Goal: Information Seeking & Learning: Learn about a topic

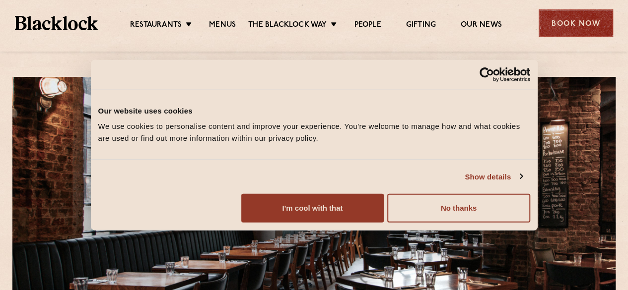
click at [566, 17] on div "Book Now" at bounding box center [576, 22] width 74 height 27
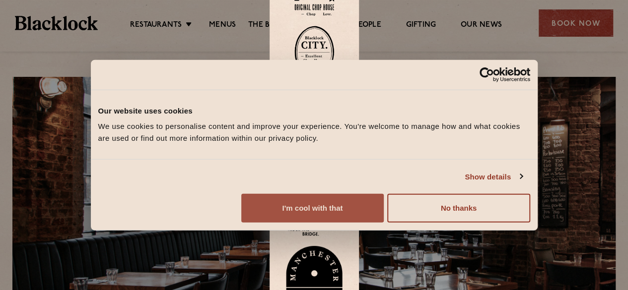
click at [384, 223] on button "I'm cool with that" at bounding box center [312, 208] width 143 height 29
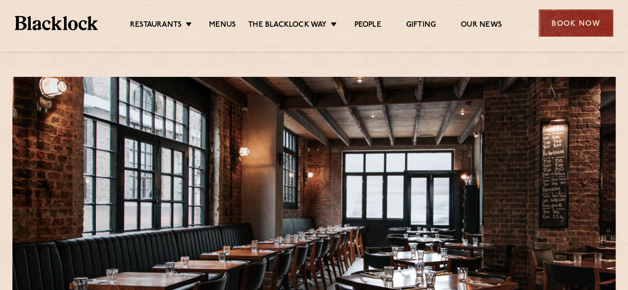
click at [588, 26] on div "Book Now" at bounding box center [576, 22] width 74 height 27
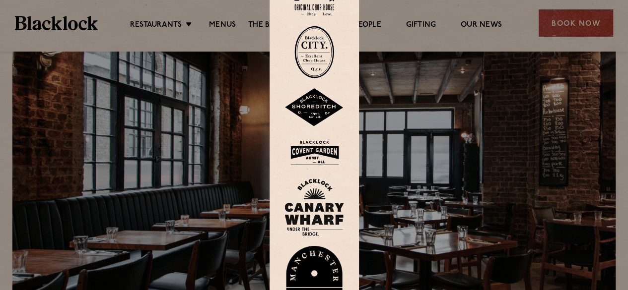
scroll to position [99, 0]
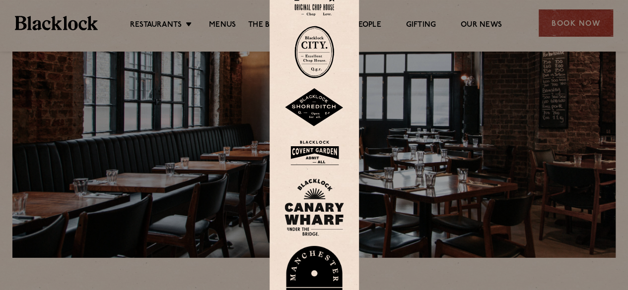
click at [320, 104] on img at bounding box center [315, 107] width 60 height 39
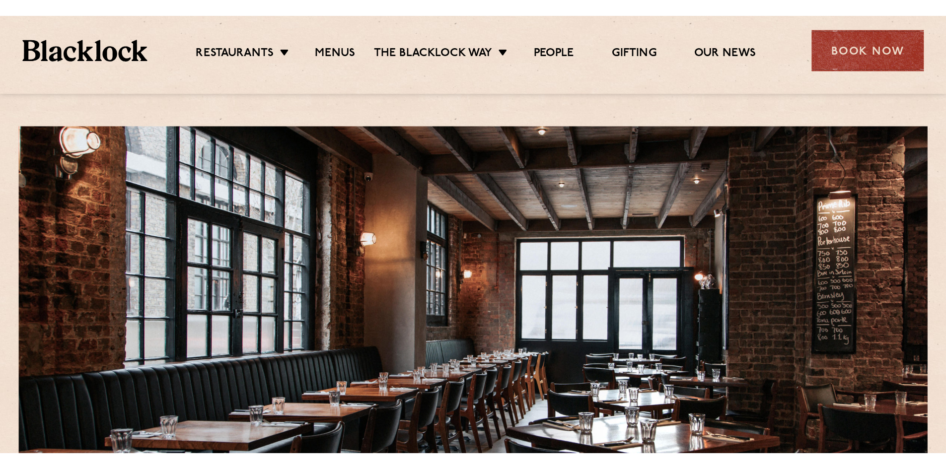
scroll to position [3, 0]
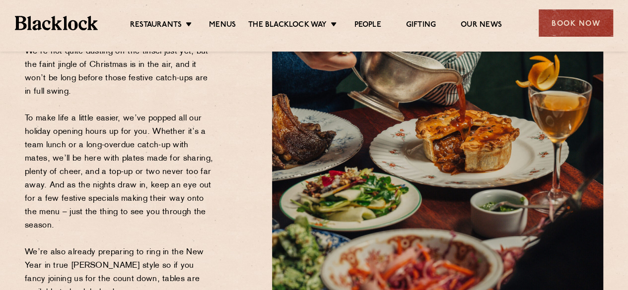
scroll to position [298, 0]
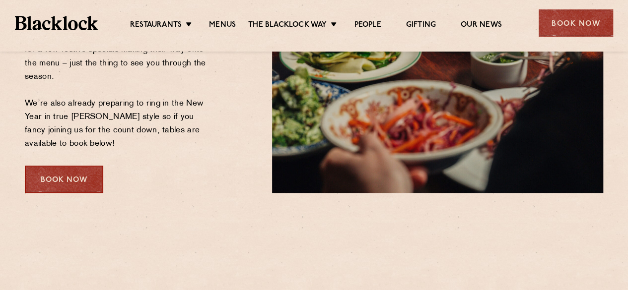
click at [86, 168] on div "Book Now" at bounding box center [64, 179] width 78 height 27
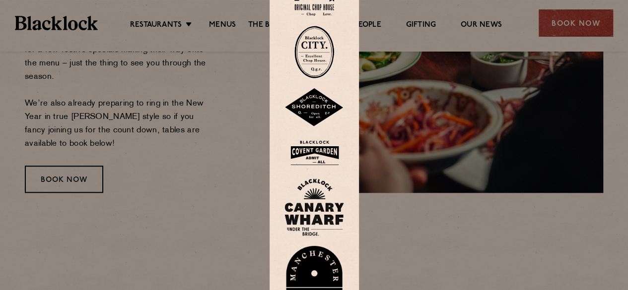
click at [305, 111] on img at bounding box center [315, 107] width 60 height 39
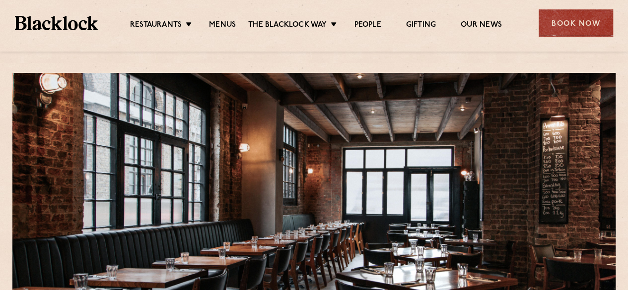
scroll to position [3, 0]
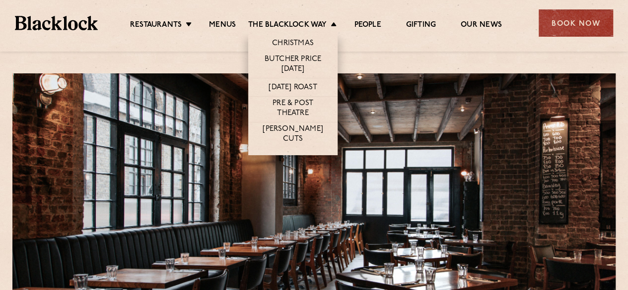
click at [295, 36] on li "Christmas" at bounding box center [292, 41] width 89 height 21
click at [295, 44] on link "Christmas" at bounding box center [293, 44] width 42 height 11
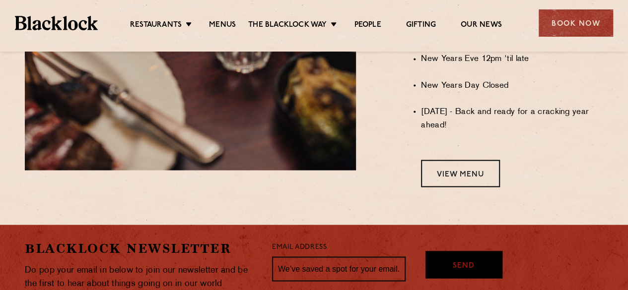
scroll to position [993, 0]
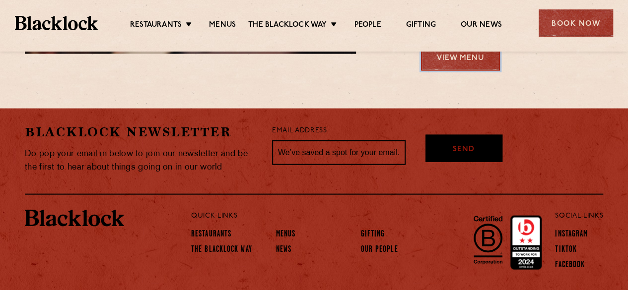
click at [466, 67] on link "View Menu" at bounding box center [460, 57] width 79 height 27
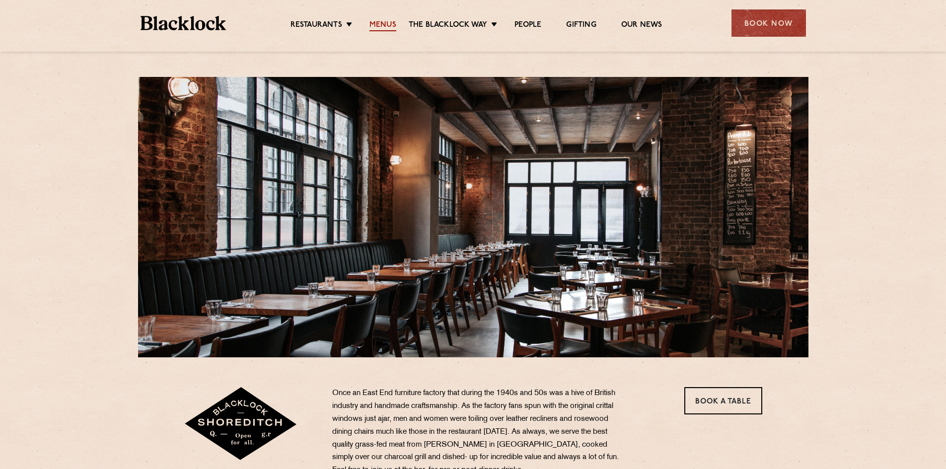
click at [369, 25] on link "Menus" at bounding box center [382, 25] width 27 height 11
